Goal: Find specific page/section: Find specific page/section

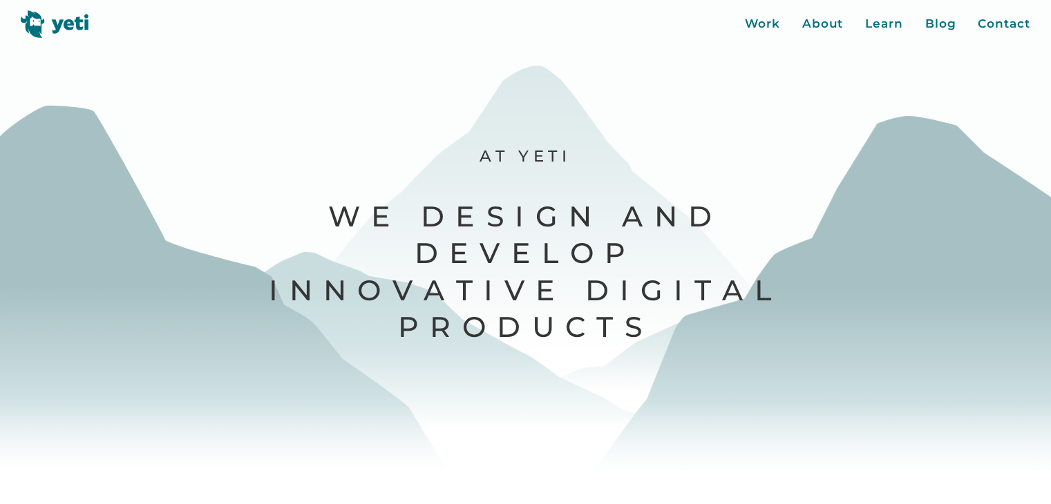
scroll to position [5884, 0]
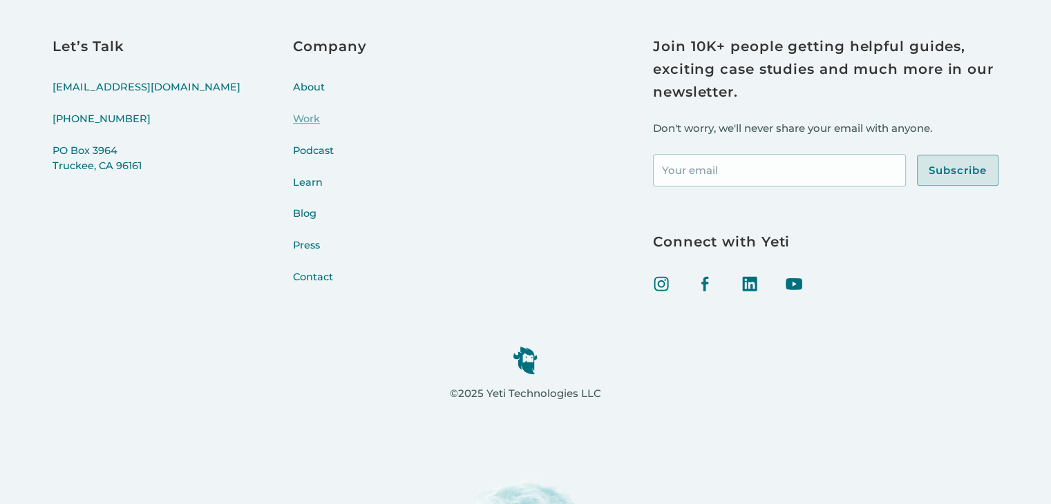
click at [293, 117] on link "Work" at bounding box center [329, 128] width 73 height 32
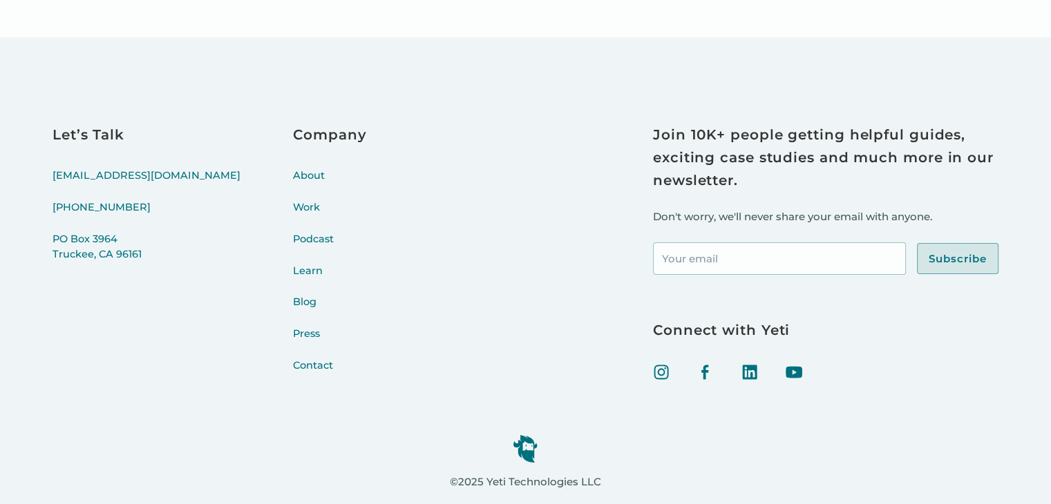
scroll to position [4792, 0]
click at [293, 175] on link "About" at bounding box center [329, 184] width 73 height 32
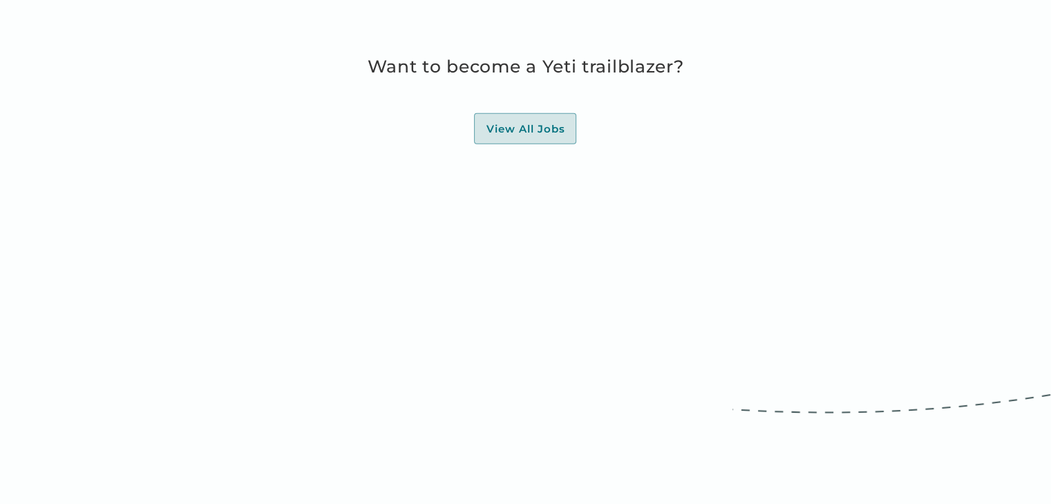
scroll to position [4079, 0]
click at [531, 131] on div "View All Jobs" at bounding box center [525, 129] width 79 height 14
